Goal: Transaction & Acquisition: Purchase product/service

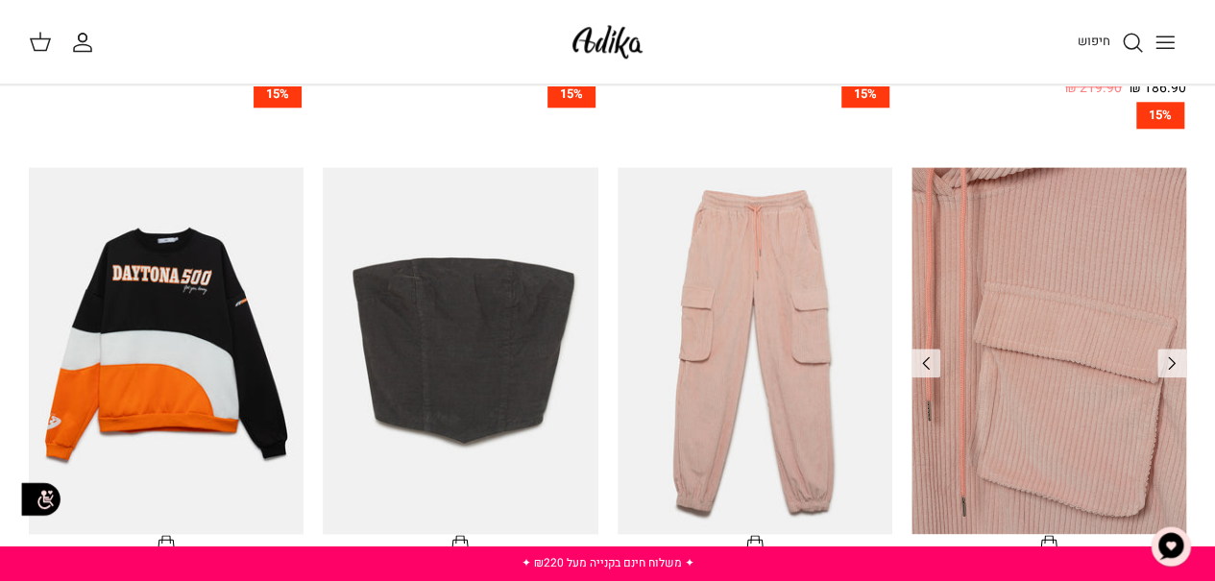
scroll to position [865, 0]
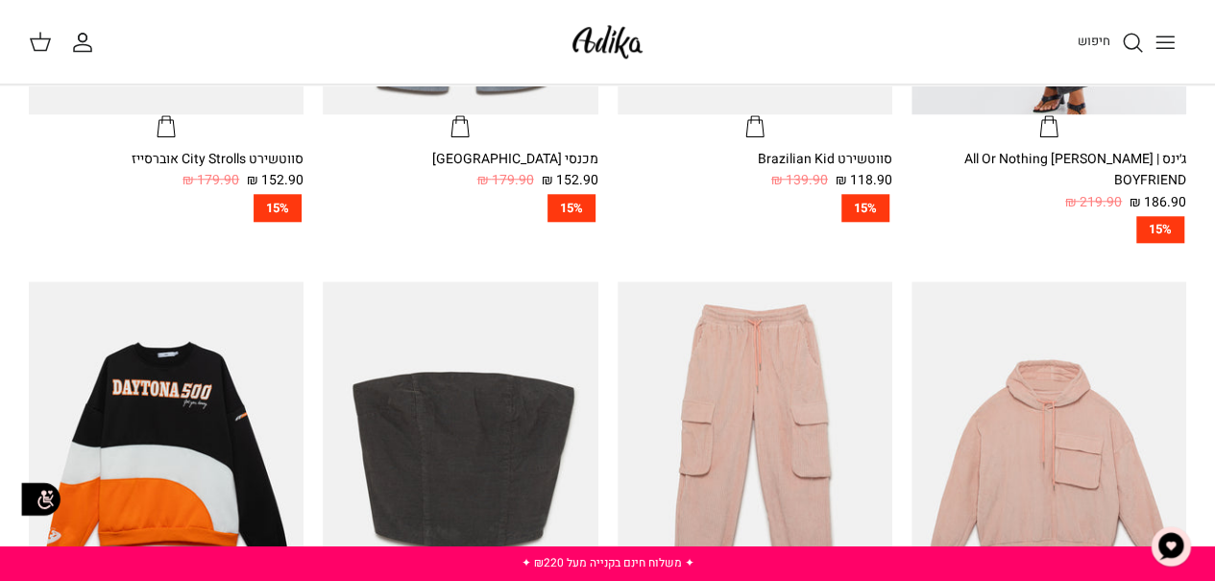
click at [1157, 43] on icon "Toggle menu" at bounding box center [1165, 42] width 23 height 23
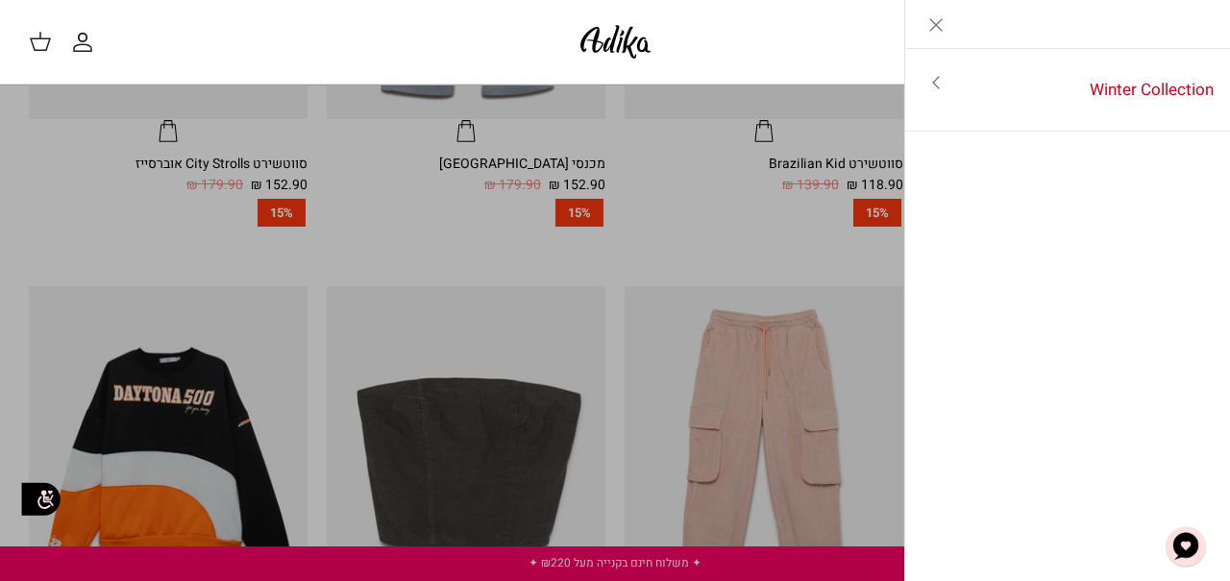
click at [940, 26] on icon "Close" at bounding box center [935, 24] width 23 height 23
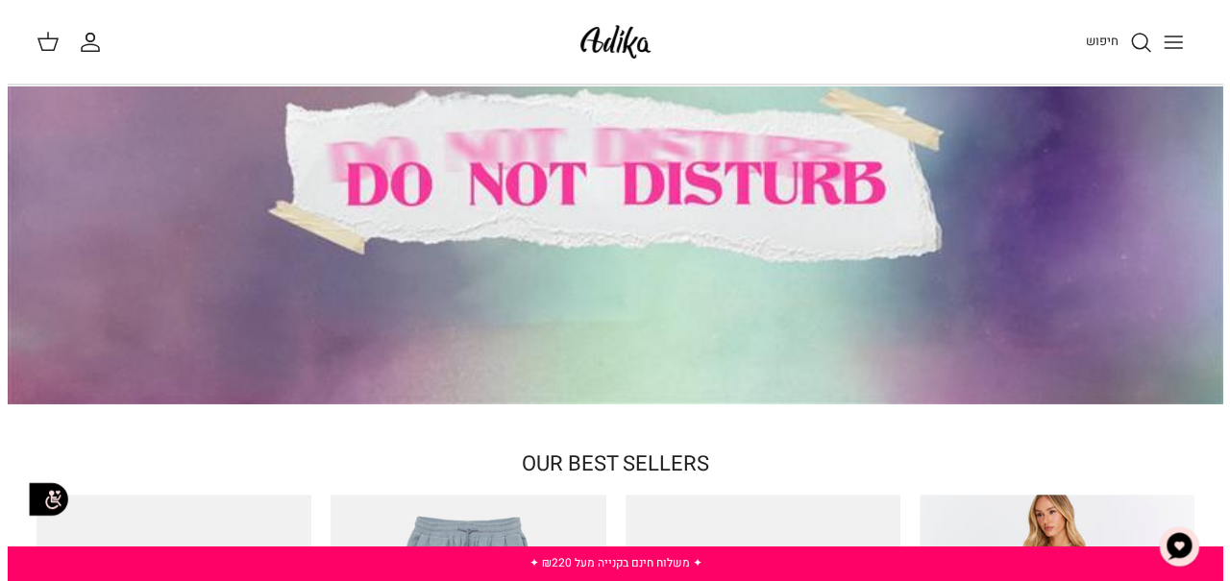
scroll to position [384, 0]
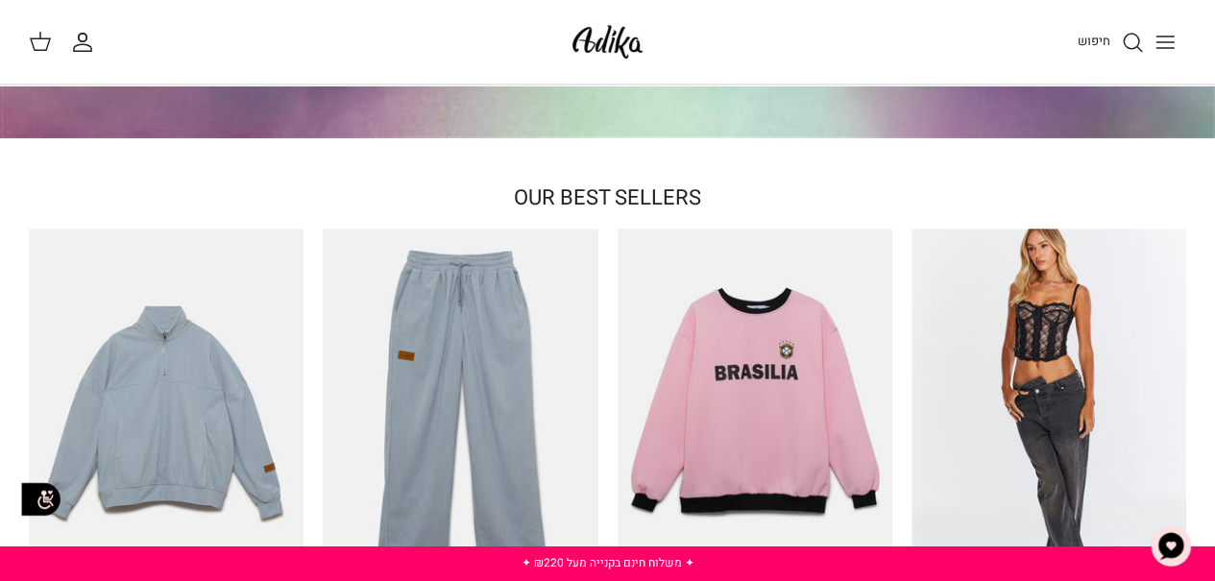
click at [1165, 42] on icon "Toggle menu" at bounding box center [1165, 42] width 23 height 23
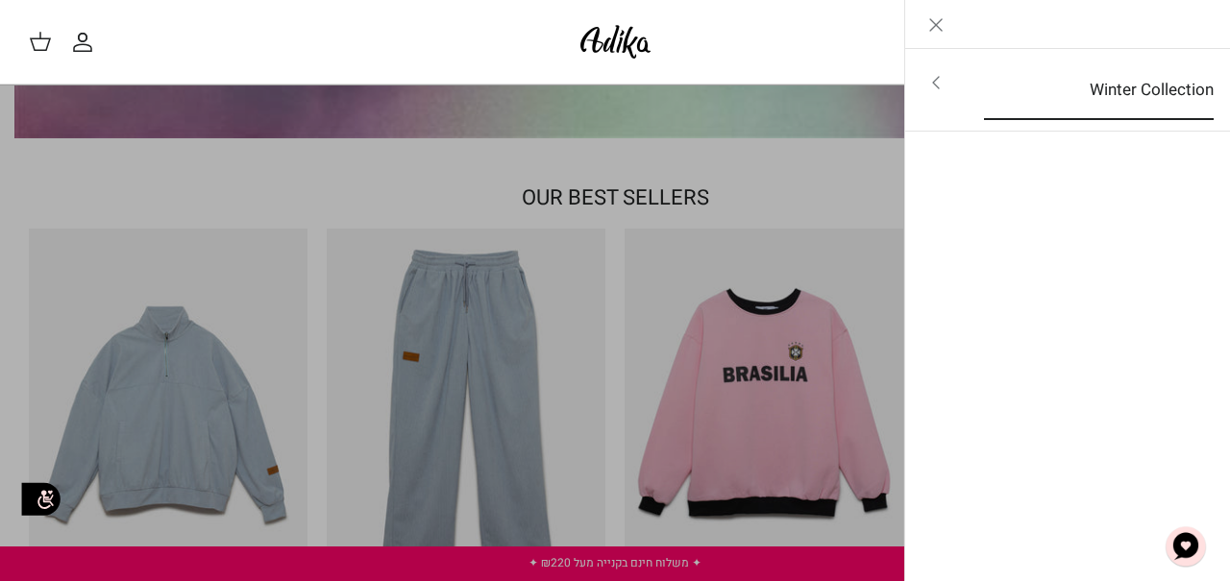
click at [1140, 79] on link "Winter Collection" at bounding box center [1098, 91] width 264 height 60
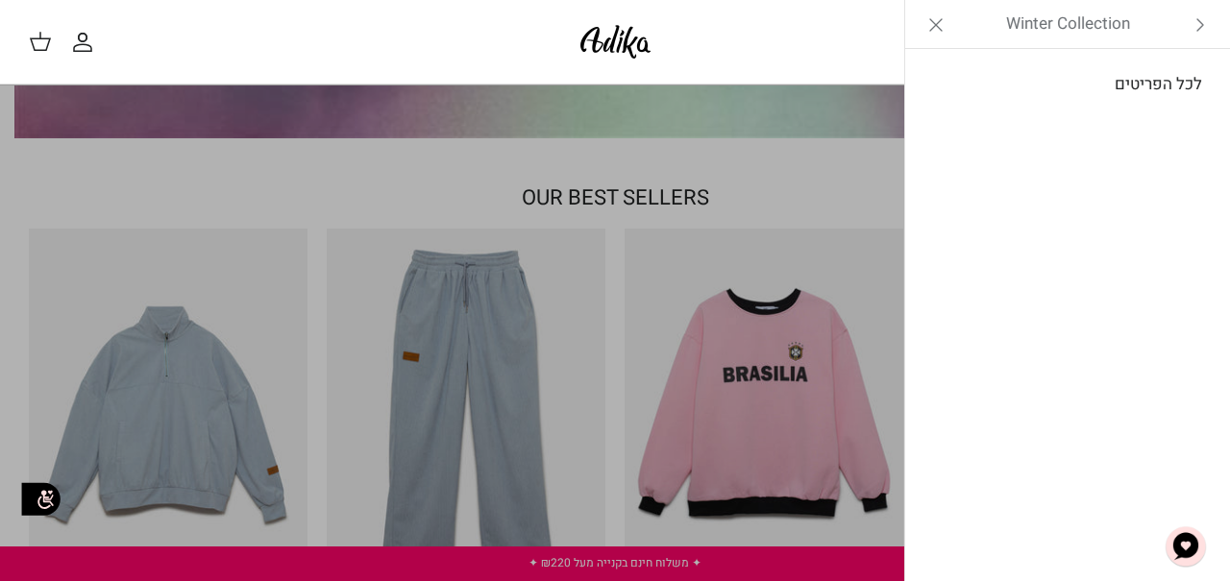
click at [1131, 85] on link "לכל הפריטים" at bounding box center [1068, 85] width 306 height 48
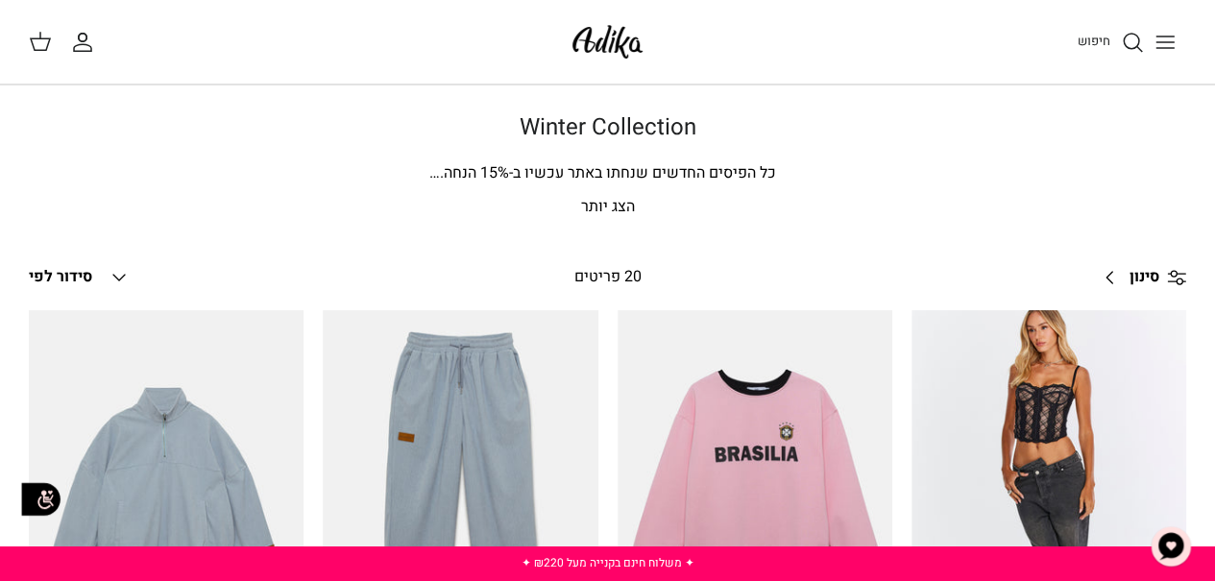
click at [609, 49] on img at bounding box center [608, 41] width 82 height 45
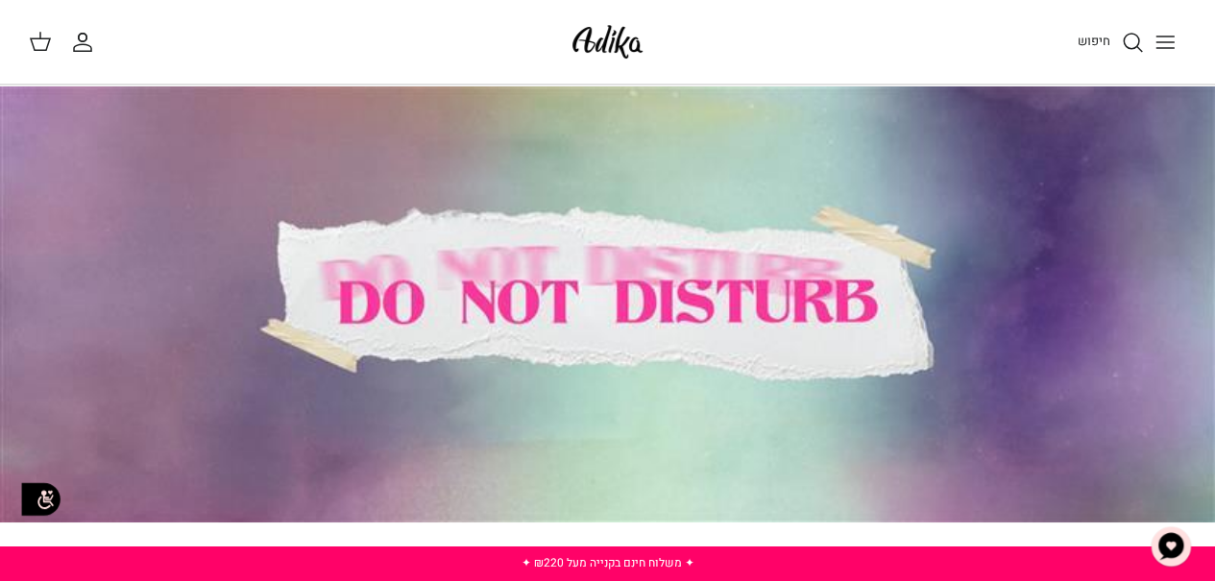
click at [1107, 37] on span "חיפוש" at bounding box center [1094, 41] width 33 height 18
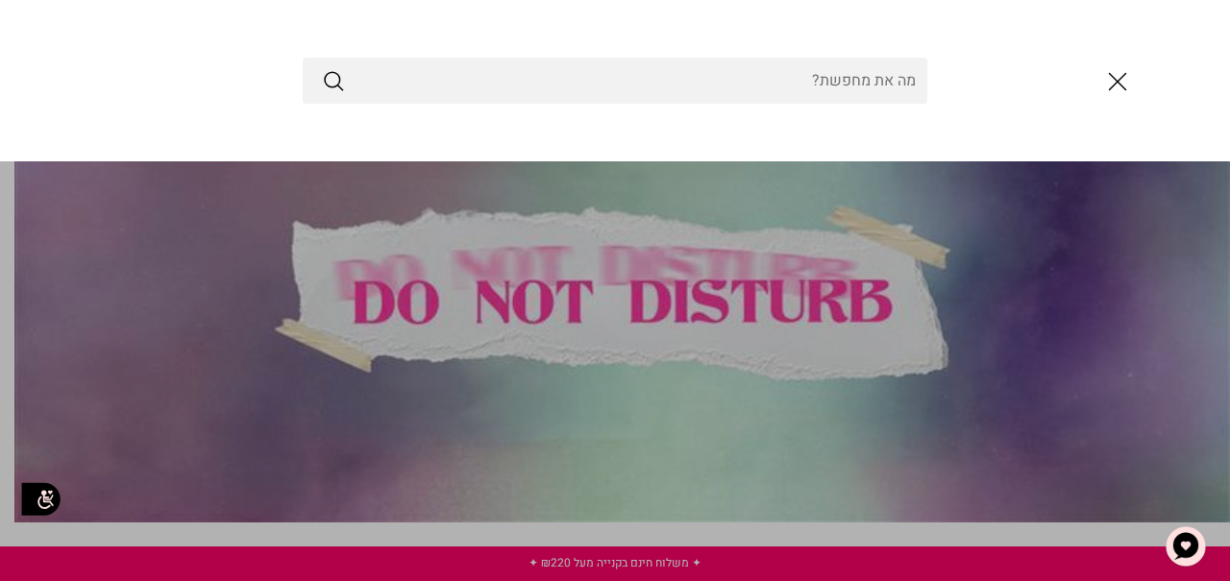
click at [835, 99] on input "Search Store" at bounding box center [615, 81] width 624 height 46
type input "j"
type input "חולצה"
click at [322, 68] on button "Submit" at bounding box center [333, 80] width 23 height 25
click at [240, 62] on div "חולצה" at bounding box center [614, 81] width 1153 height 46
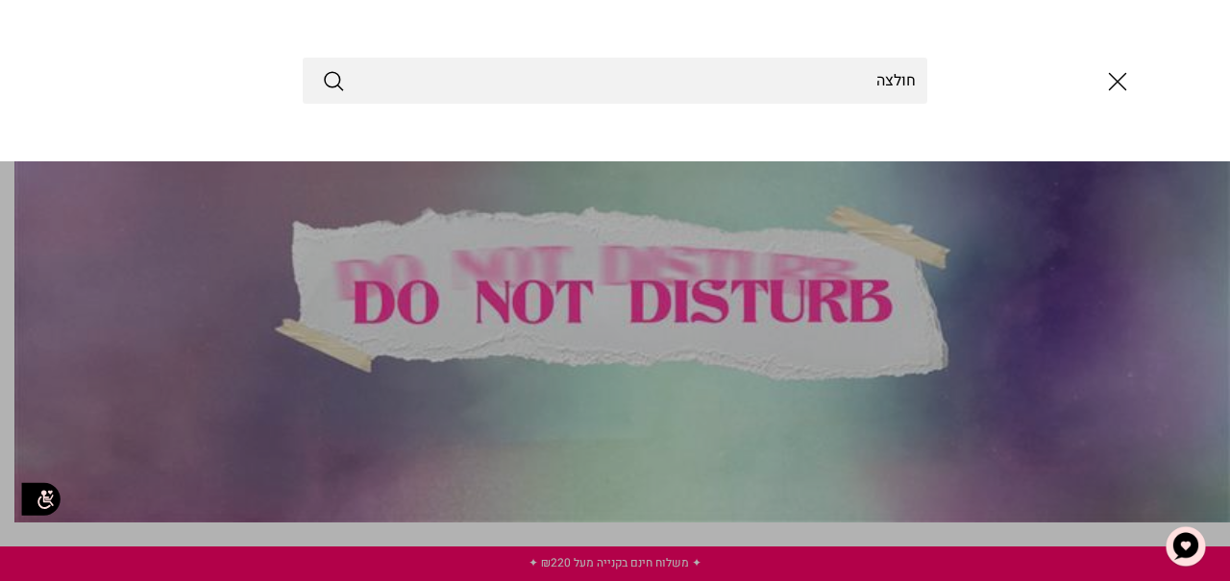
click at [1135, 84] on button "סגור" at bounding box center [1117, 82] width 52 height 52
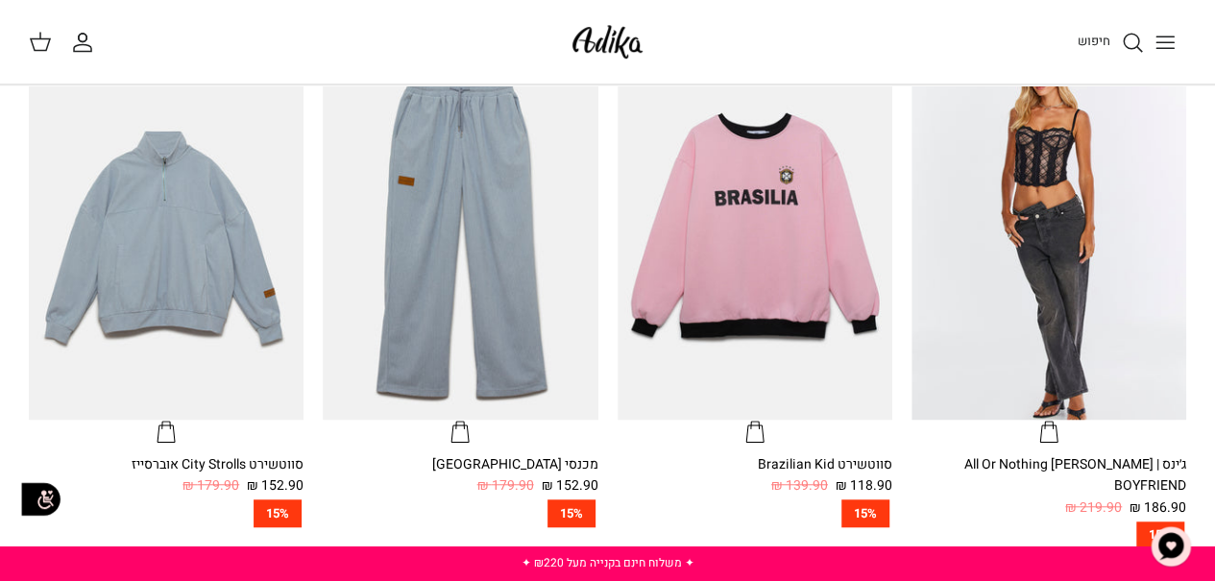
scroll to position [576, 0]
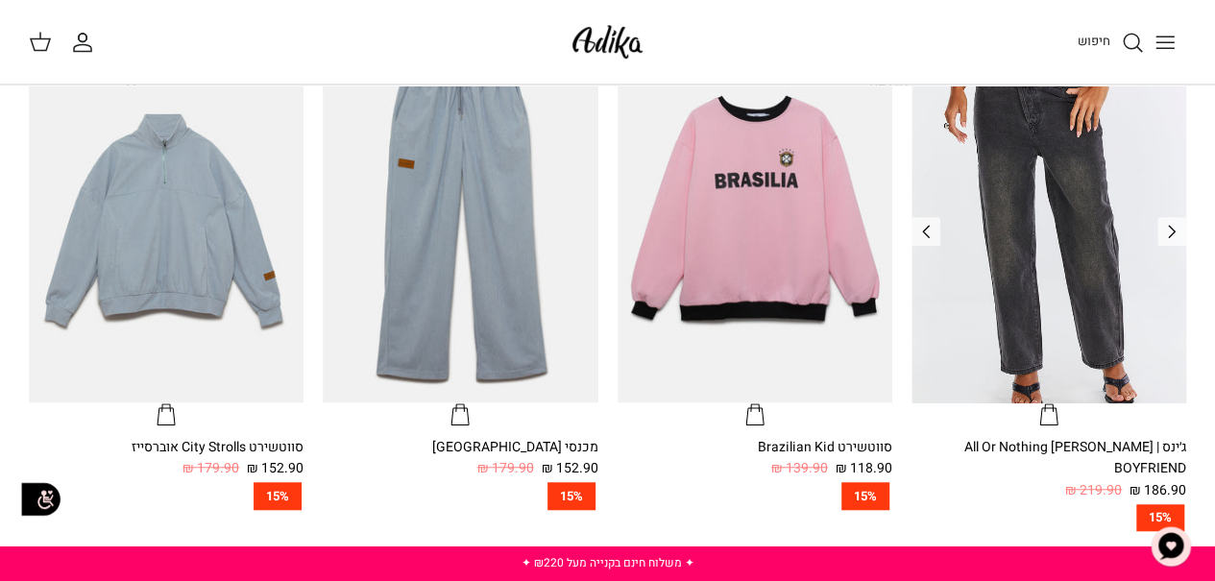
click at [1063, 182] on img "ג׳ינס All Or Nothing קריס-קרוס | BOYFRIEND" at bounding box center [1049, 220] width 275 height 367
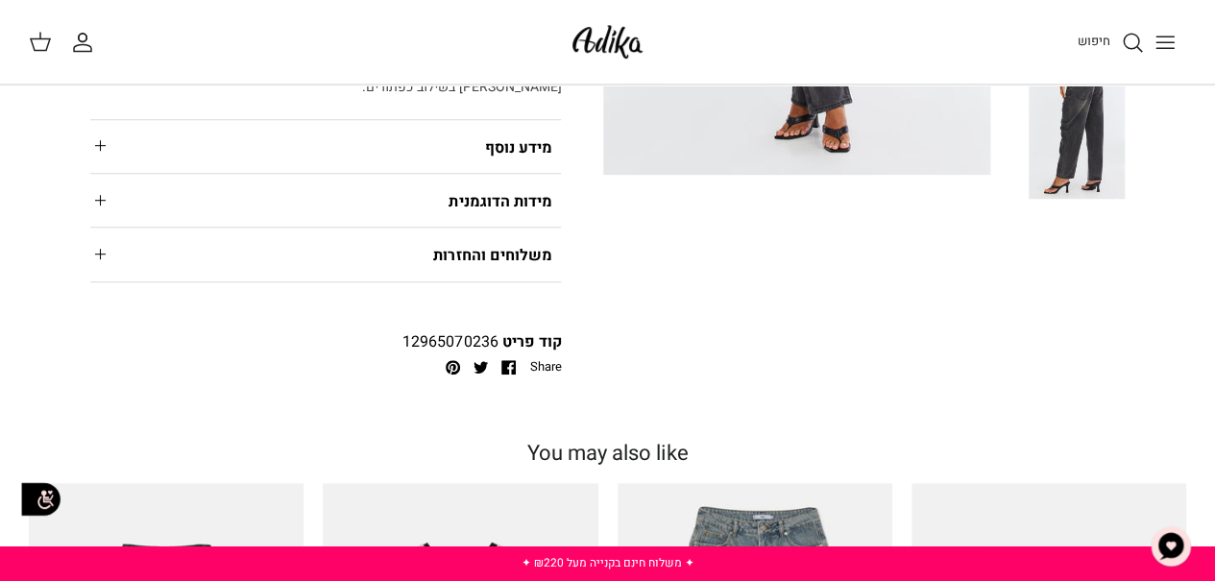
scroll to position [525, 0]
